Goal: Find specific page/section: Find specific page/section

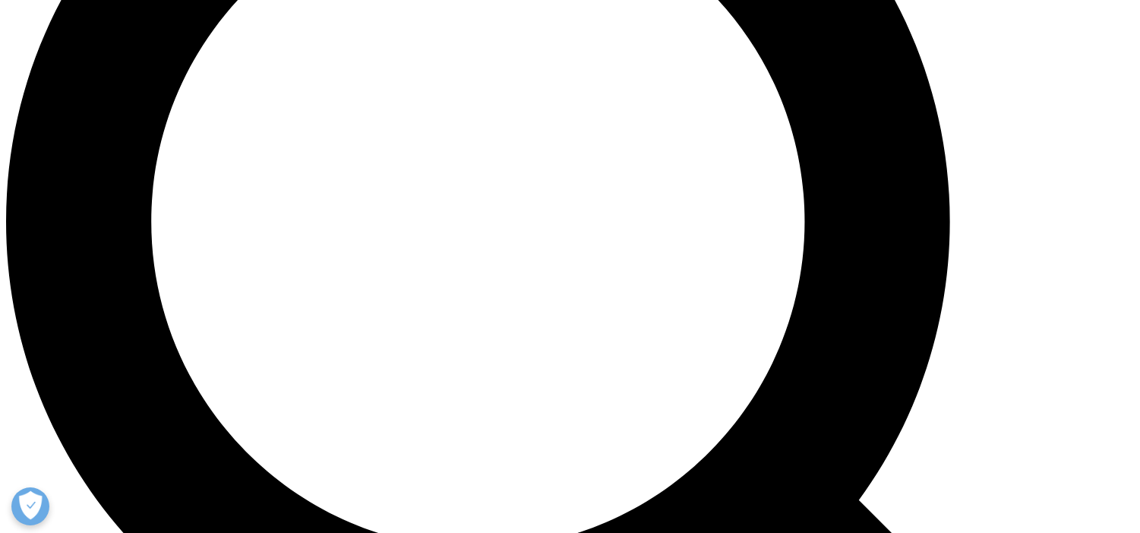
scroll to position [1443, 0]
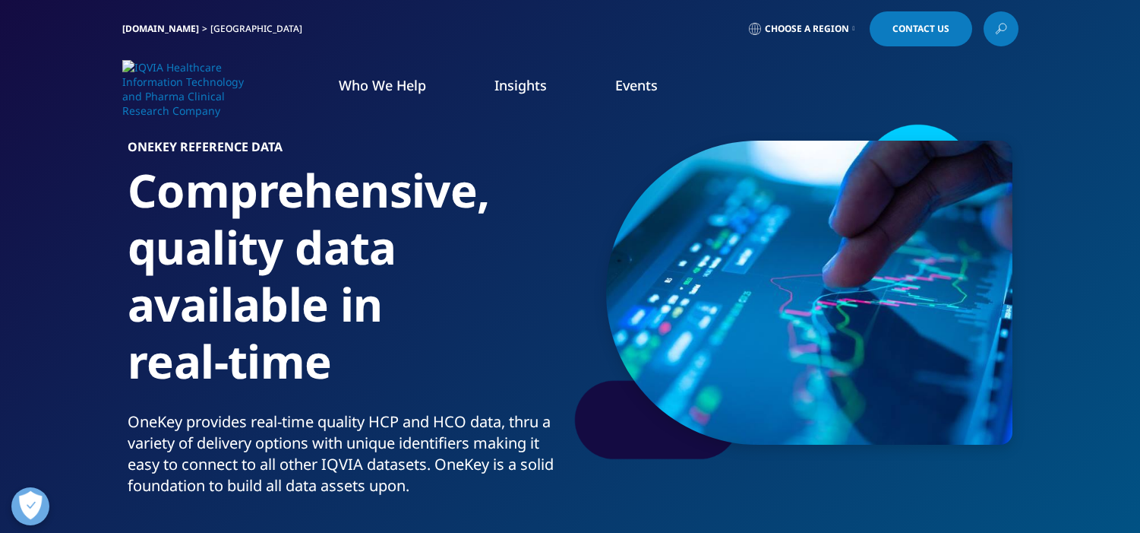
click at [933, 27] on span "Contact Us" at bounding box center [921, 28] width 57 height 9
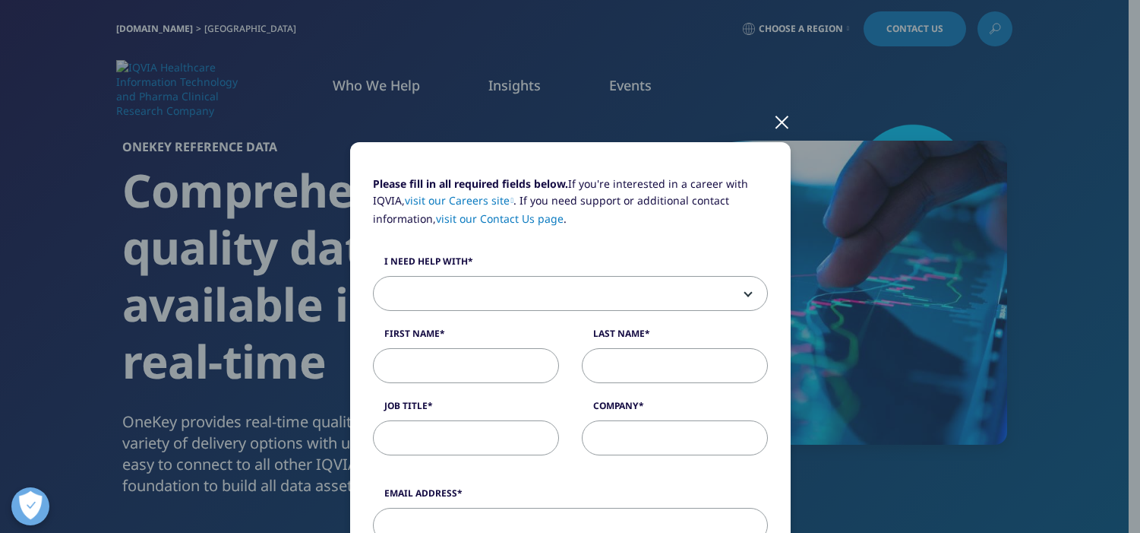
click at [777, 121] on div at bounding box center [781, 121] width 17 height 42
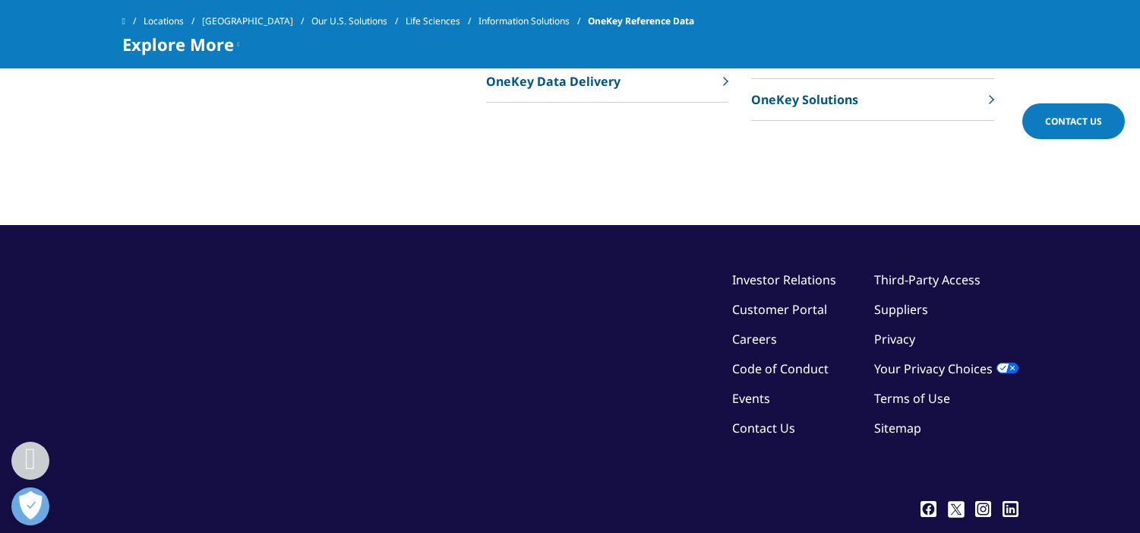
scroll to position [5347, 0]
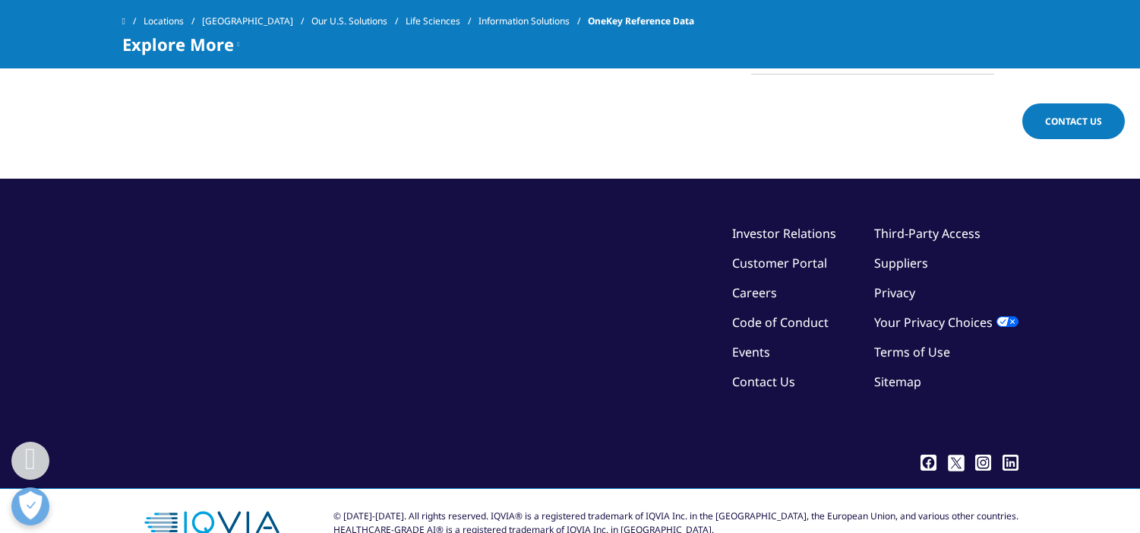
click at [909, 225] on link "Third-Party Access" at bounding box center [927, 233] width 106 height 17
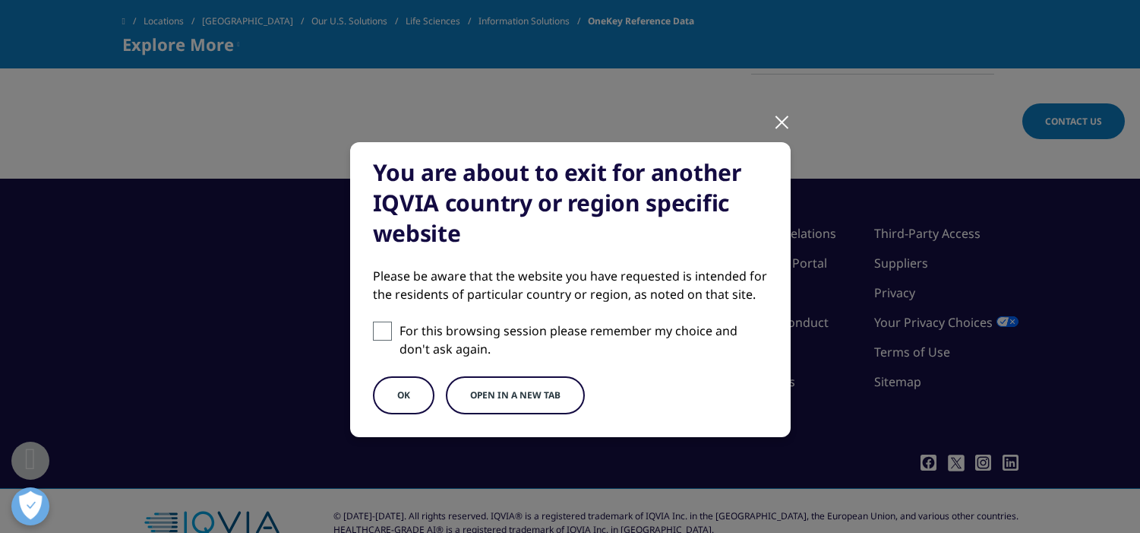
click at [773, 121] on div at bounding box center [781, 121] width 17 height 42
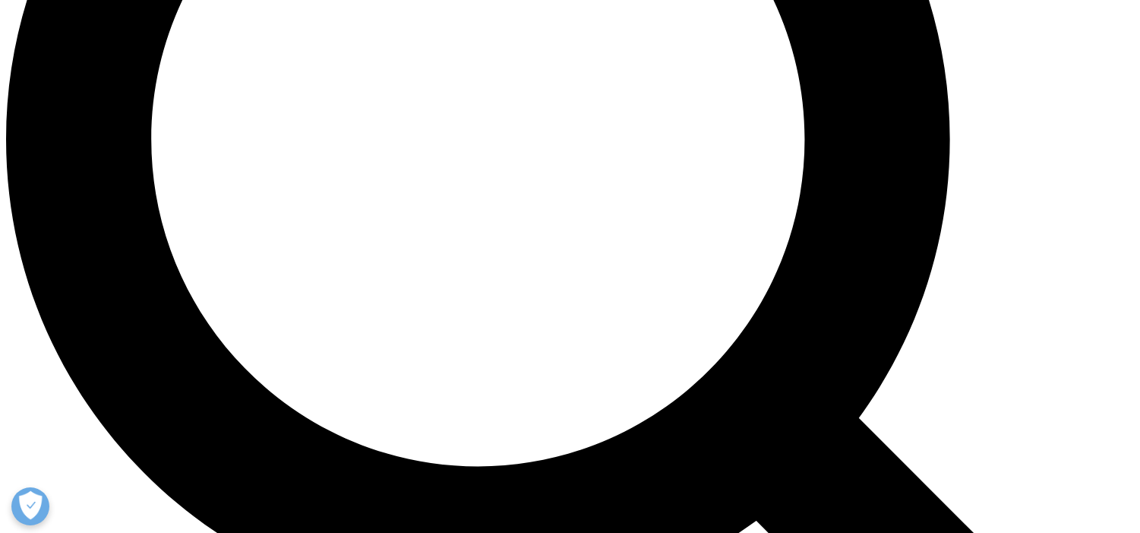
scroll to position [1443, 0]
